Goal: Information Seeking & Learning: Learn about a topic

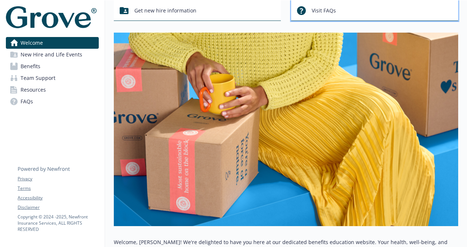
click at [326, 10] on span "Visit FAQs" at bounding box center [324, 11] width 24 height 14
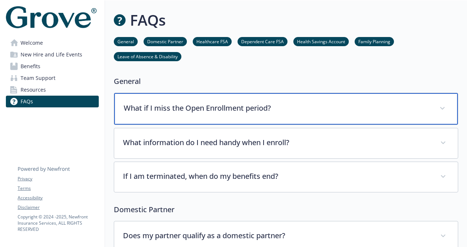
click at [272, 117] on div "What if I miss the Open Enrollment period?" at bounding box center [286, 109] width 344 height 32
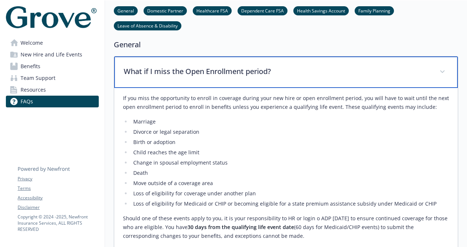
scroll to position [73, 0]
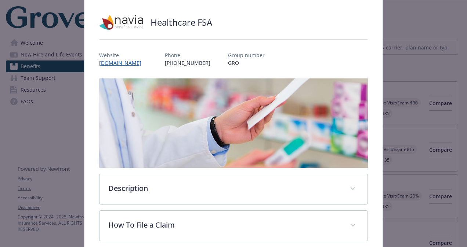
scroll to position [59, 0]
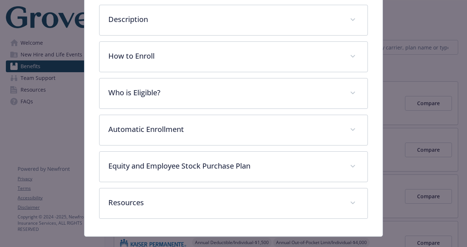
scroll to position [233, 0]
